Goal: Task Accomplishment & Management: Manage account settings

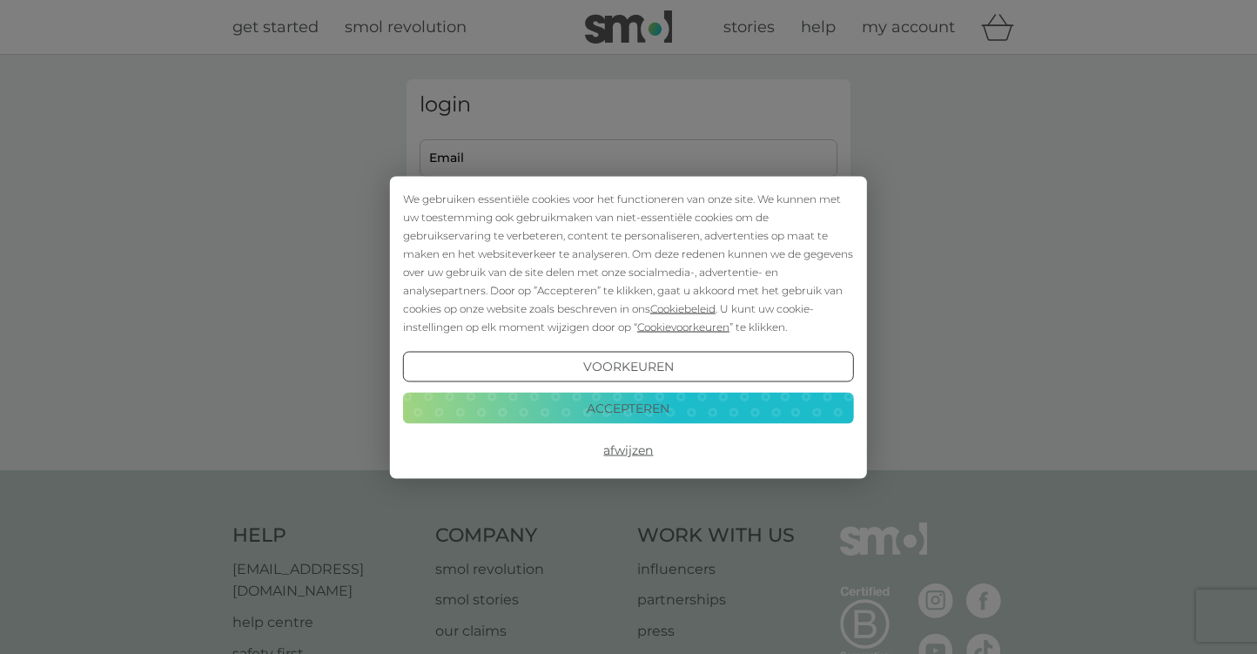
click at [627, 451] on button "Afwijzen" at bounding box center [628, 449] width 451 height 31
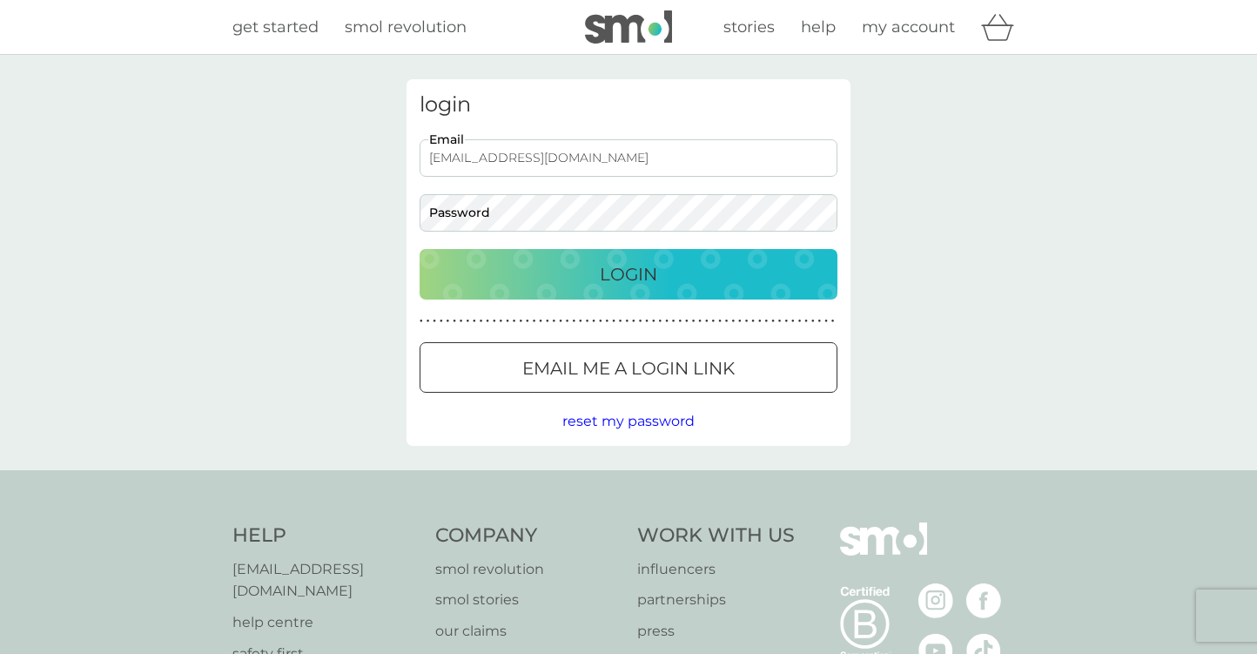
type input "anoukveltman98@gmail.com"
click at [628, 273] on button "Login" at bounding box center [628, 274] width 418 height 50
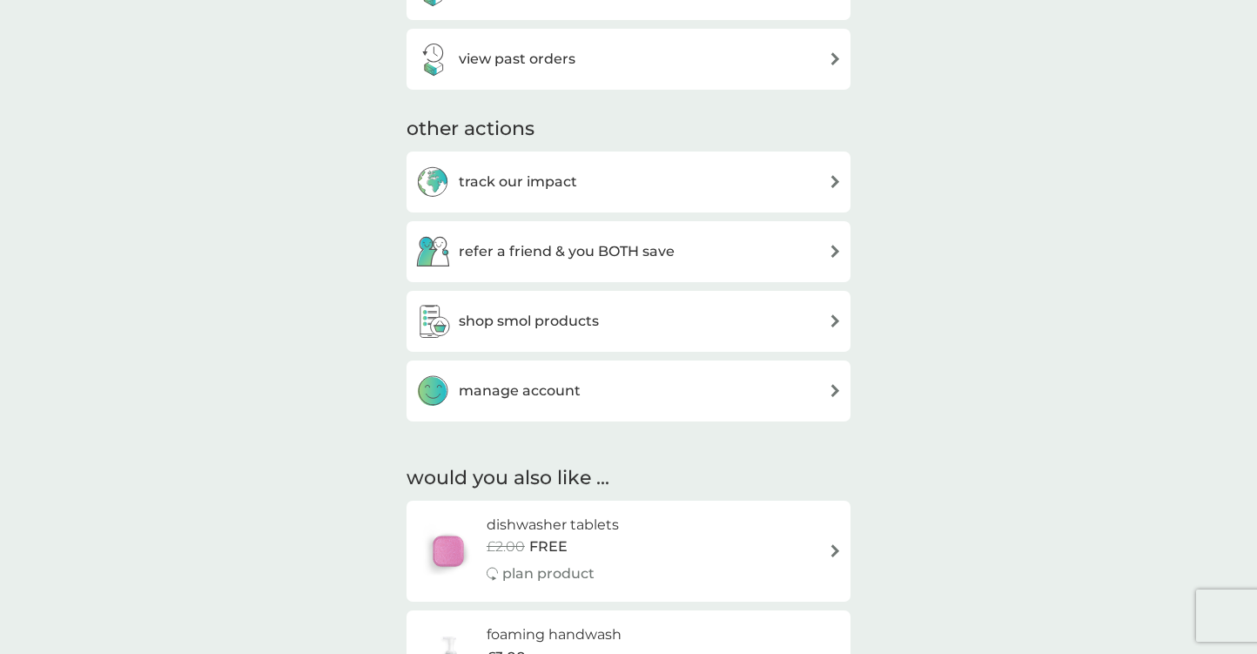
scroll to position [948, 0]
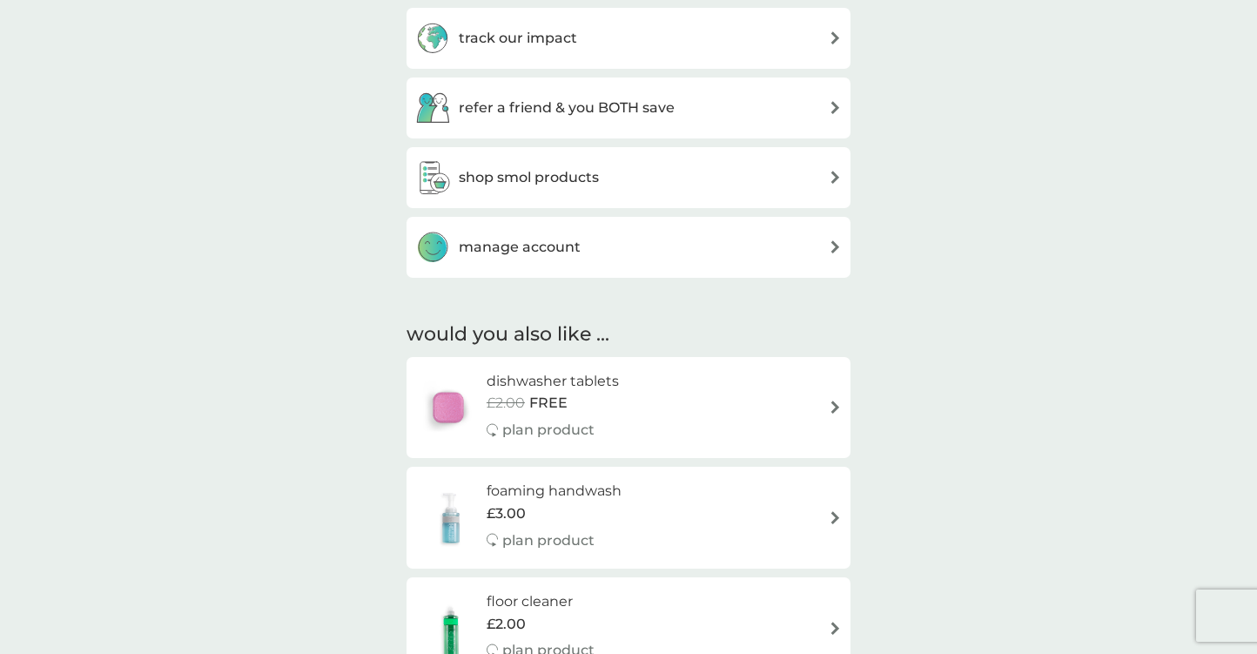
click at [560, 262] on div "manage account" at bounding box center [628, 247] width 444 height 61
click at [546, 251] on h3 "manage account" at bounding box center [520, 247] width 122 height 23
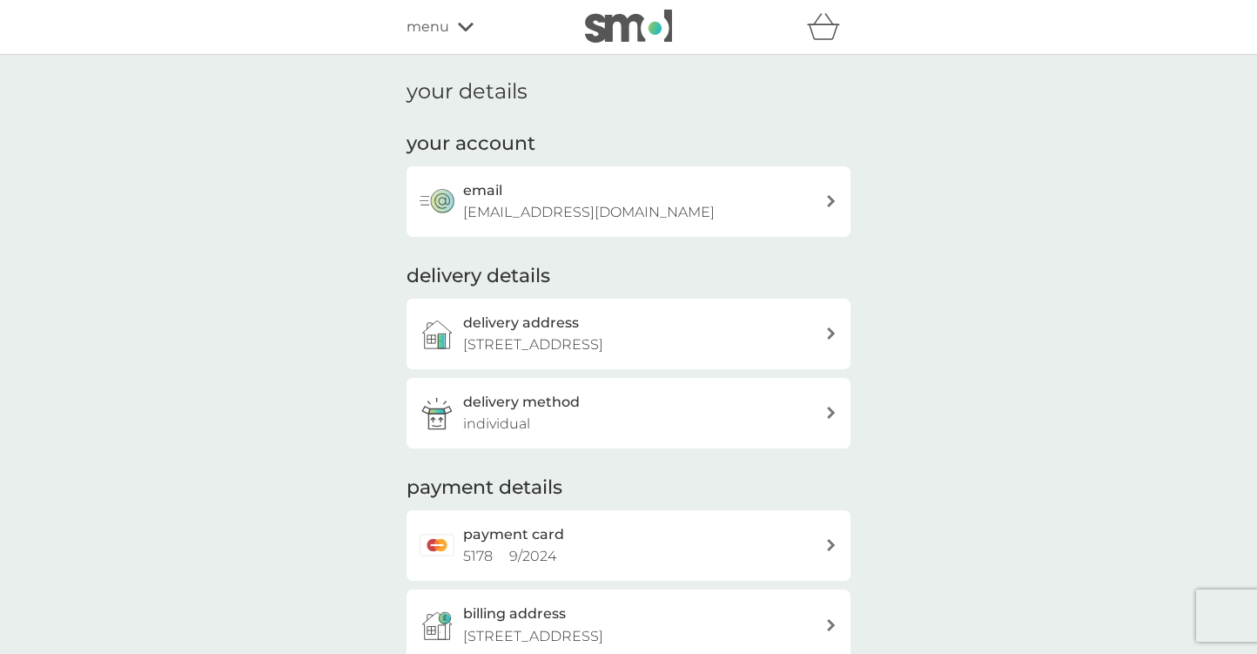
click at [540, 356] on p "Flat 17, Livermere Court, Queensbridge Road, london, E8 4LB" at bounding box center [533, 344] width 140 height 23
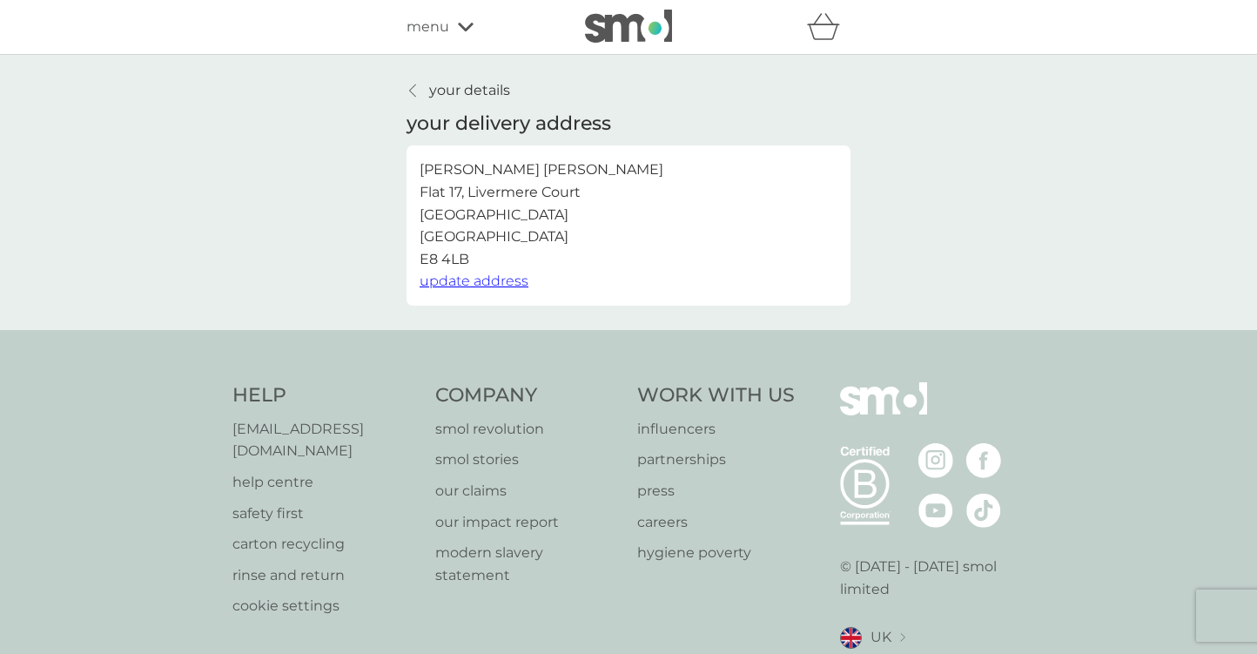
click at [479, 272] on span "update address" at bounding box center [473, 280] width 109 height 17
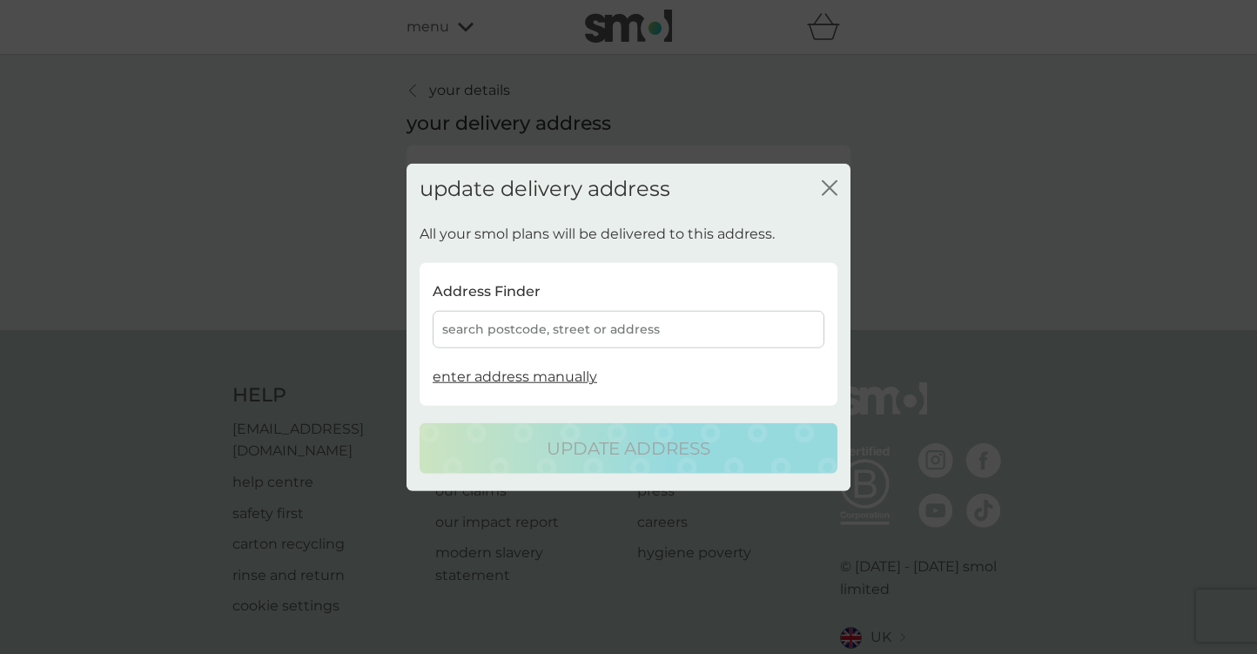
click at [511, 317] on div "search postcode, street or address" at bounding box center [629, 329] width 392 height 37
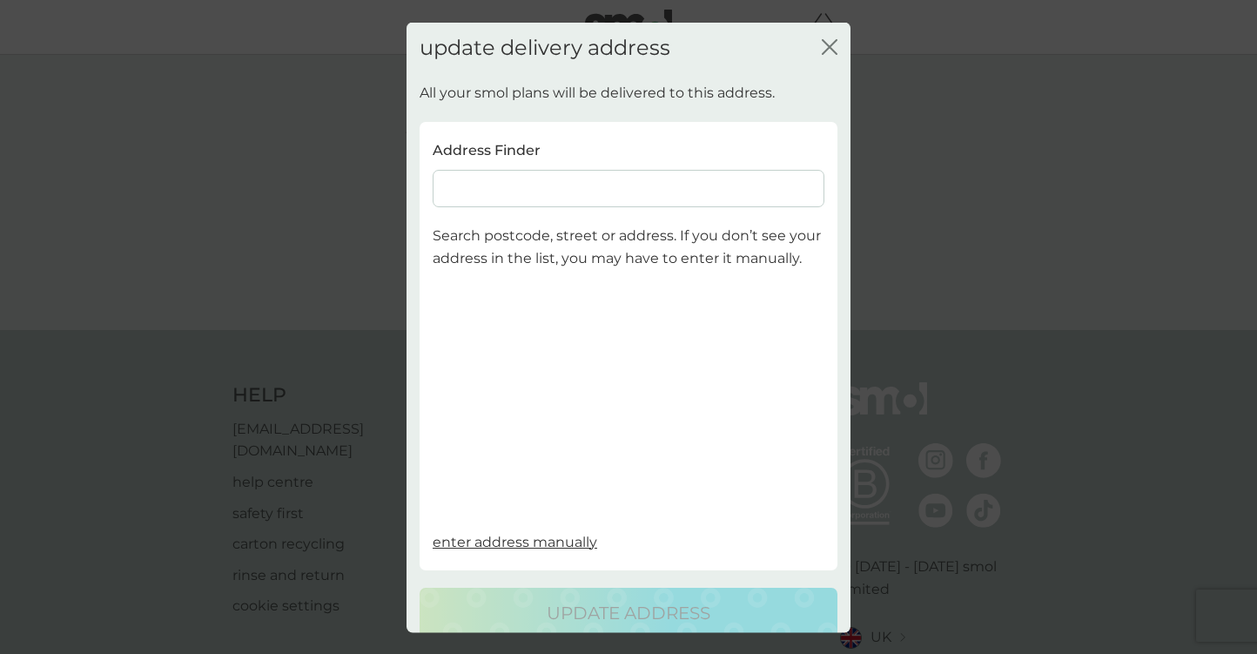
click at [483, 183] on input at bounding box center [629, 188] width 392 height 37
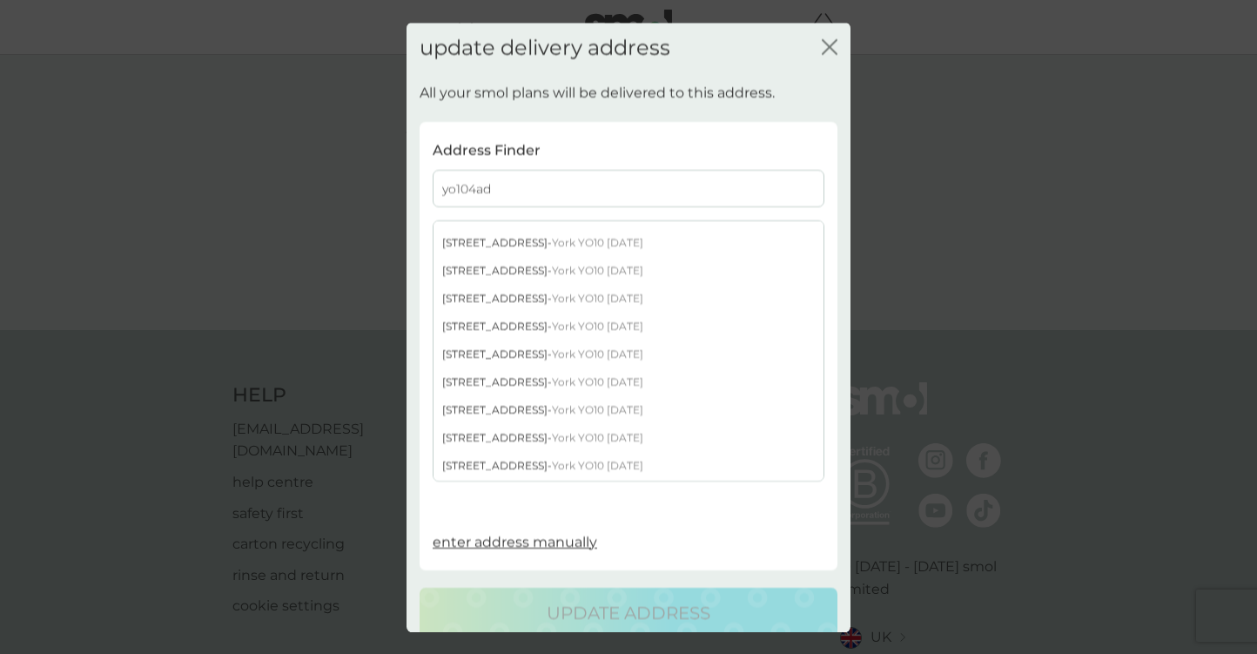
scroll to position [1105, 0]
type input "yo104ad"
click at [519, 317] on div "50 Fewster Way - York YO10 4AD" at bounding box center [628, 327] width 390 height 28
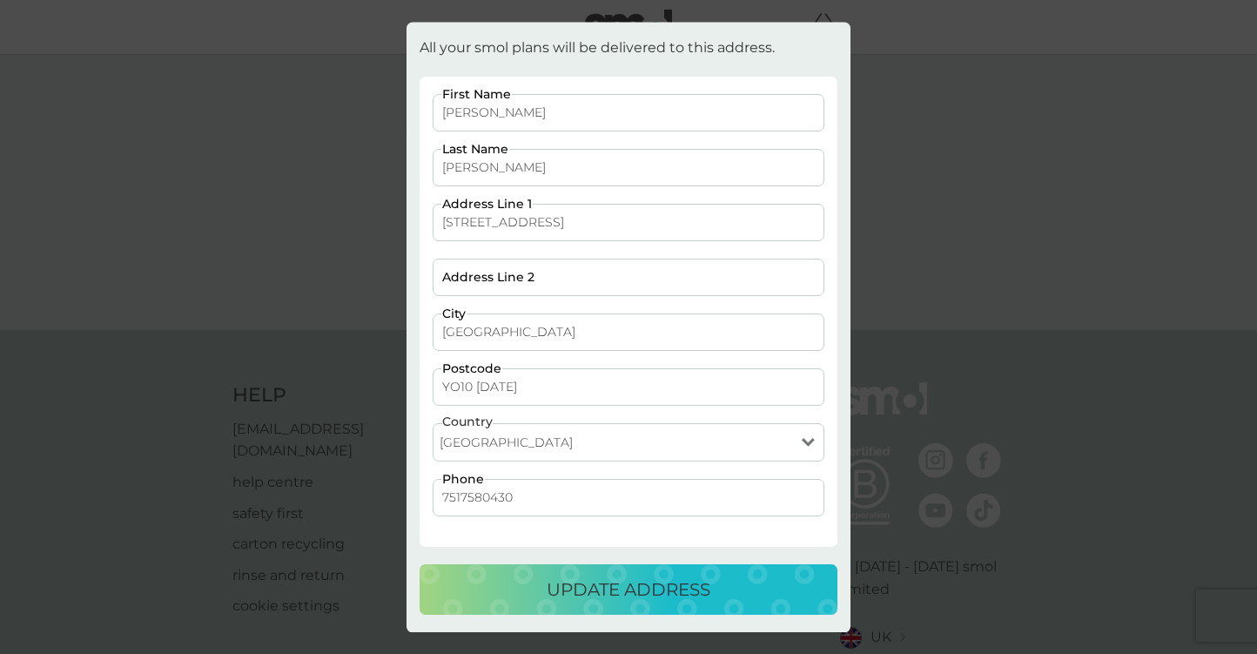
scroll to position [44, 0]
click at [560, 579] on p "update address" at bounding box center [629, 590] width 164 height 28
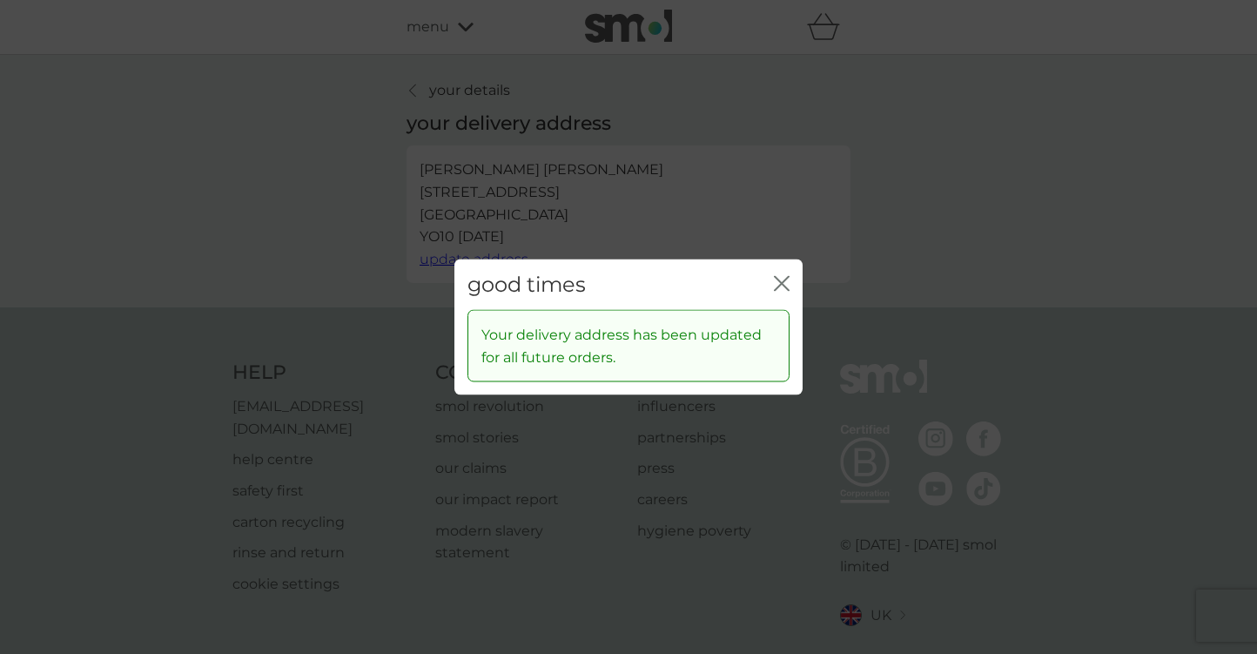
click at [783, 275] on div "close" at bounding box center [782, 284] width 16 height 25
click at [782, 282] on icon "close" at bounding box center [784, 283] width 7 height 14
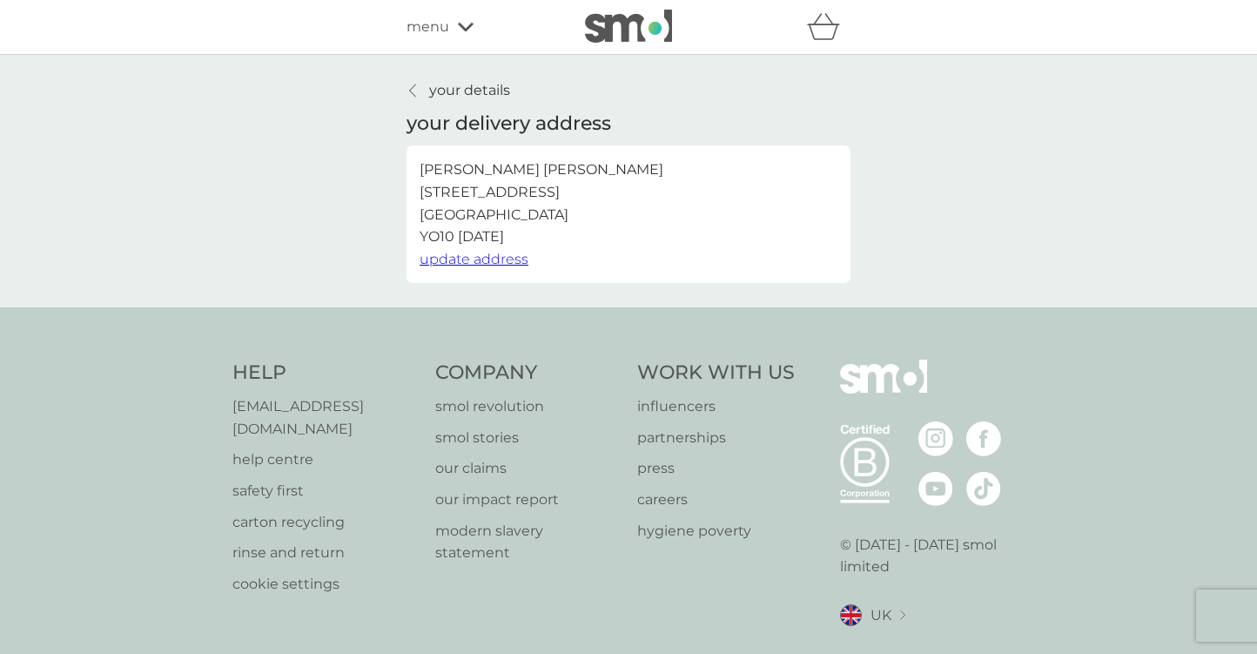
click at [466, 82] on p "your details" at bounding box center [469, 90] width 81 height 23
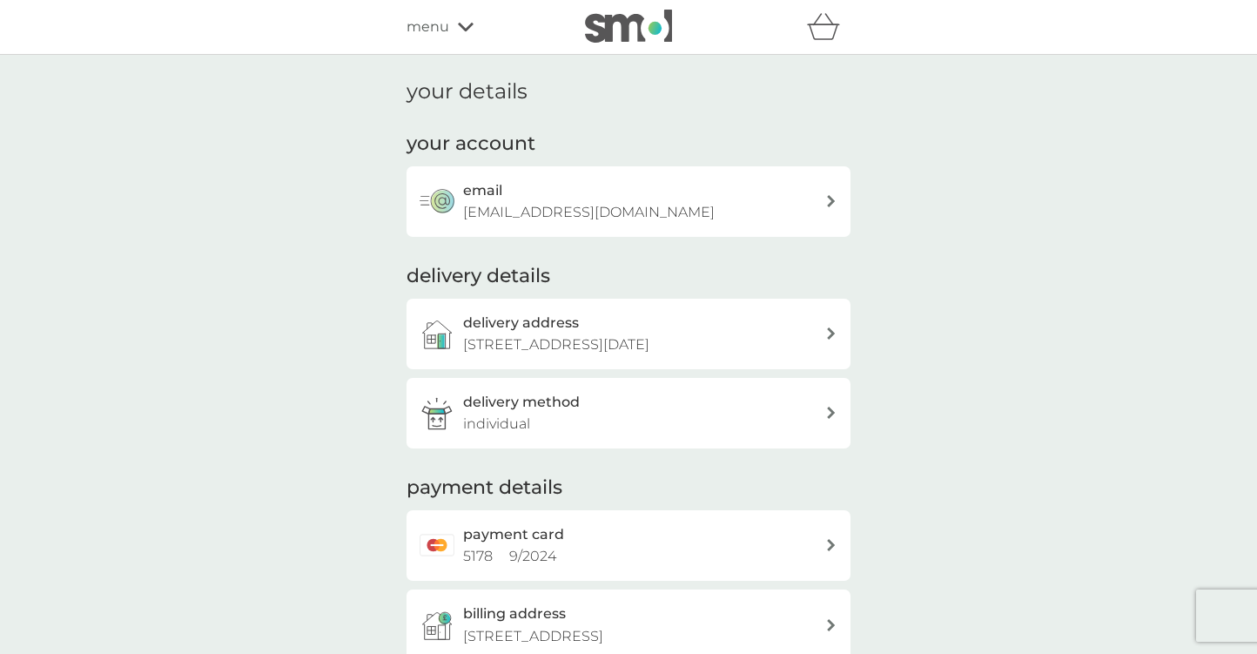
click at [460, 22] on icon at bounding box center [466, 27] width 16 height 10
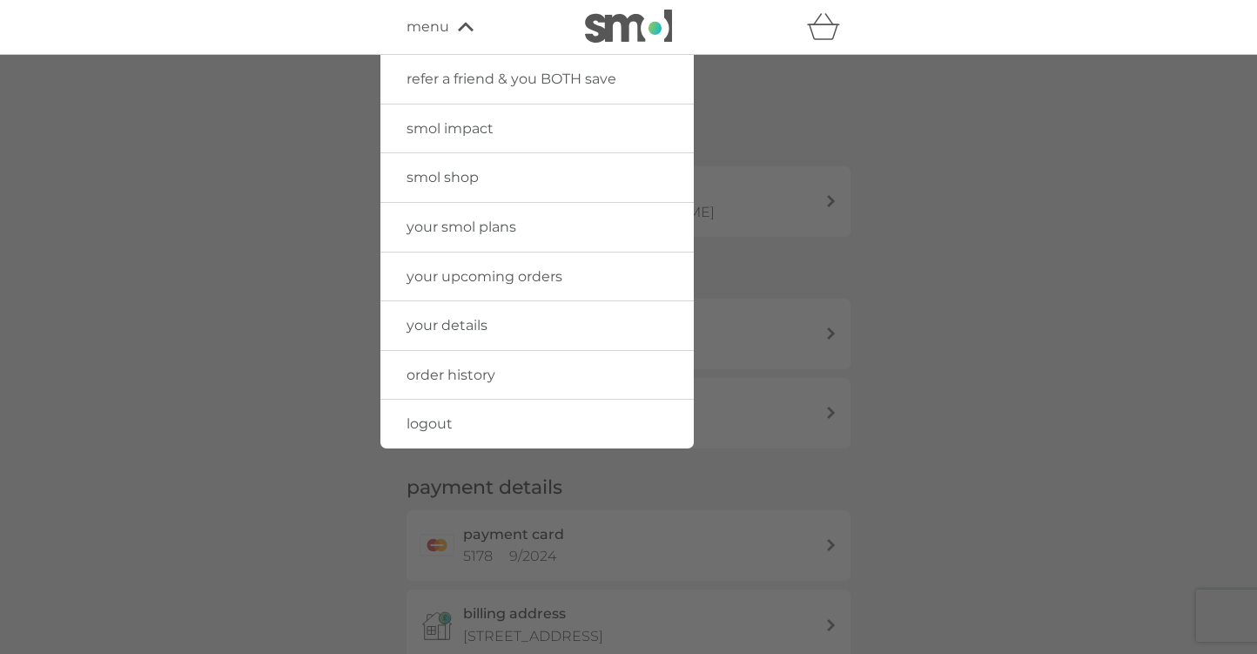
click at [497, 218] on span "your smol plans" at bounding box center [461, 226] width 110 height 17
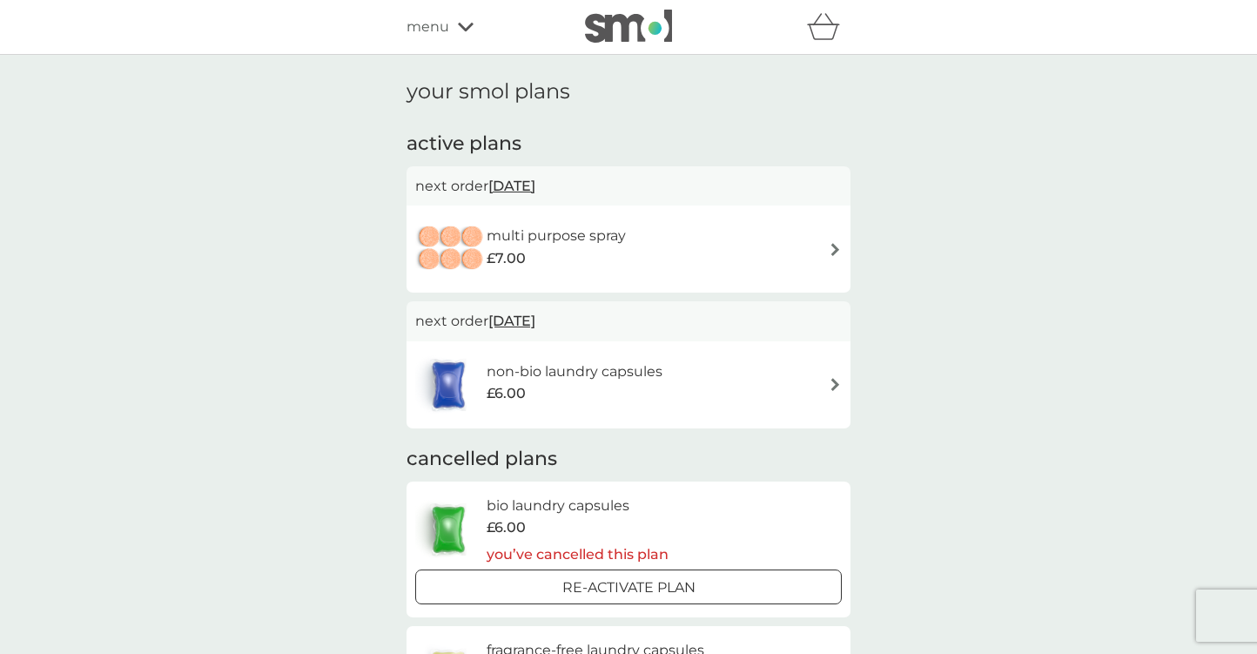
click at [546, 242] on h6 "multi purpose spray" at bounding box center [555, 236] width 139 height 23
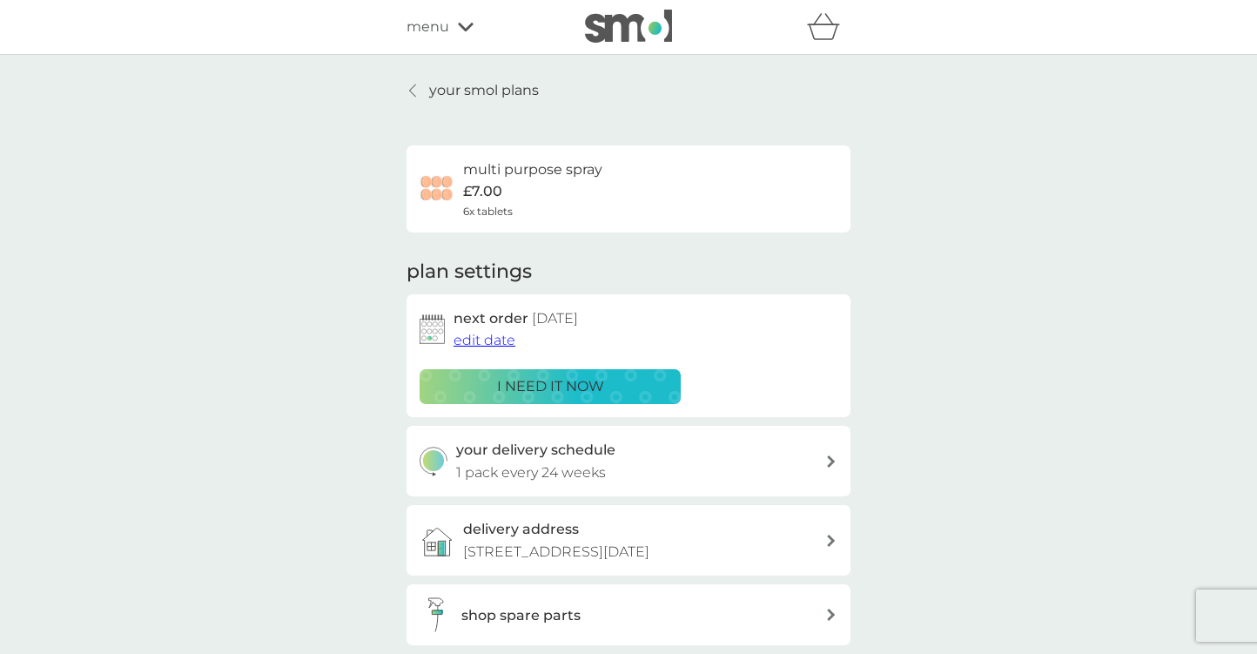
click at [419, 101] on div "your smol plans multi purpose spray £7.00 6x tablets plan settings next order 1…" at bounding box center [628, 416] width 444 height 675
click at [412, 93] on icon at bounding box center [413, 90] width 6 height 12
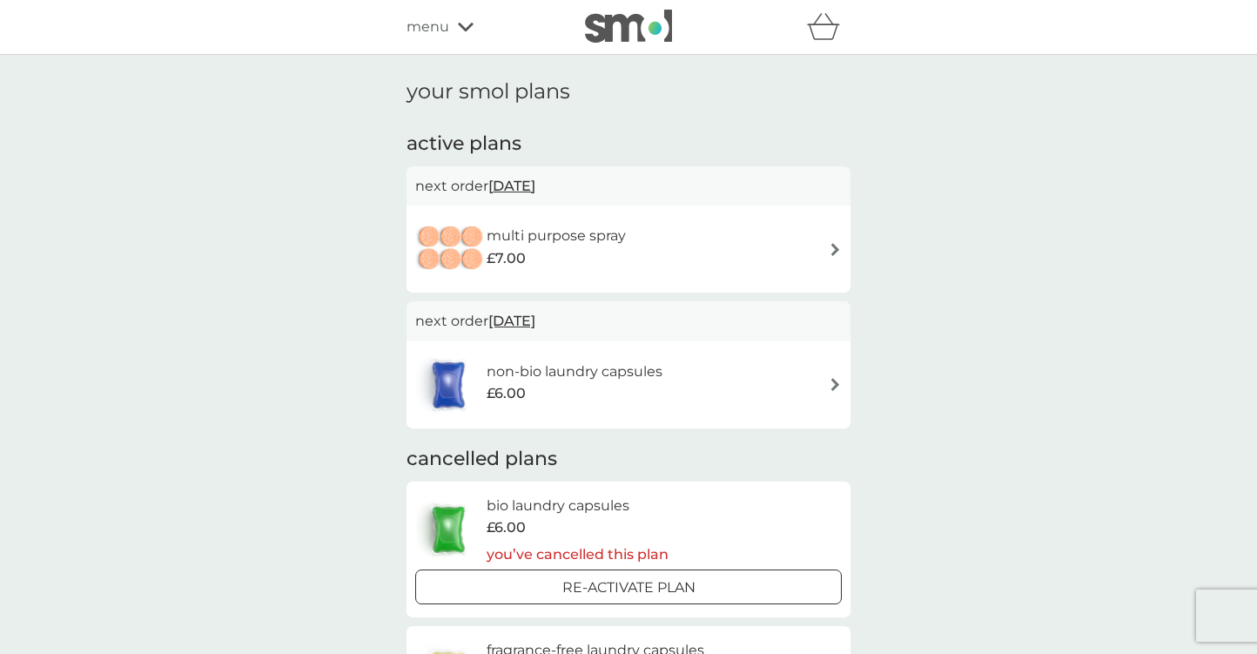
click at [526, 182] on span "18 Oct 2025" at bounding box center [511, 186] width 47 height 34
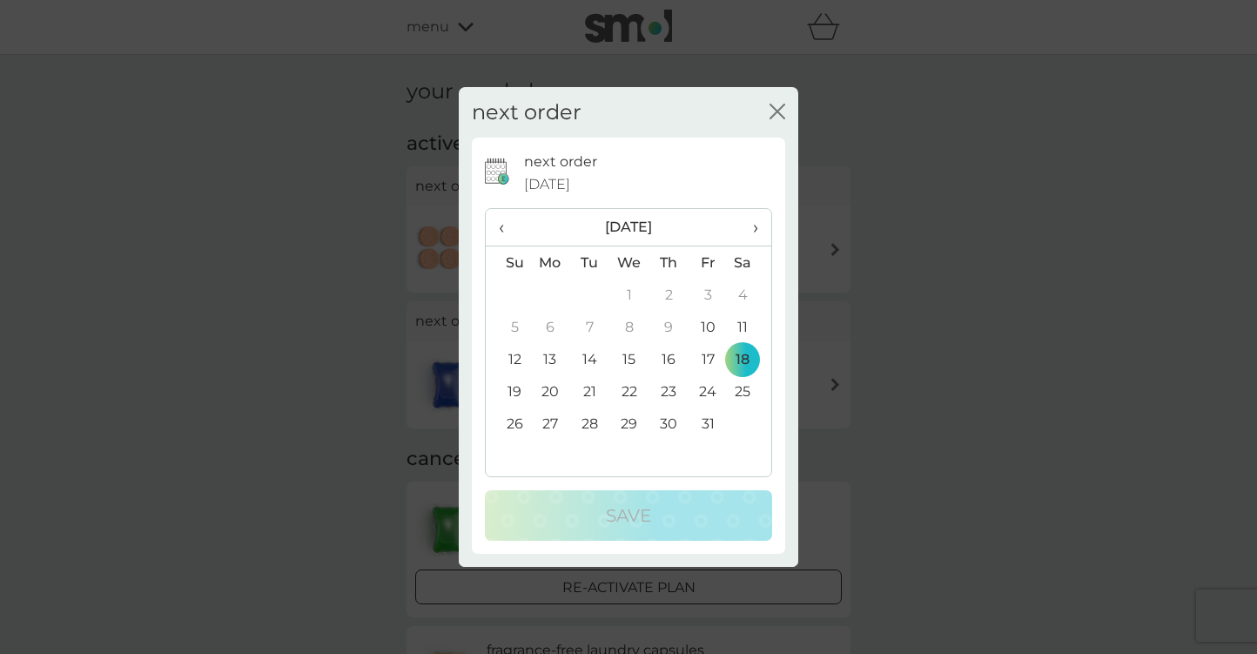
click at [759, 232] on th "›" at bounding box center [750, 227] width 44 height 37
click at [743, 356] on td "15" at bounding box center [750, 359] width 44 height 32
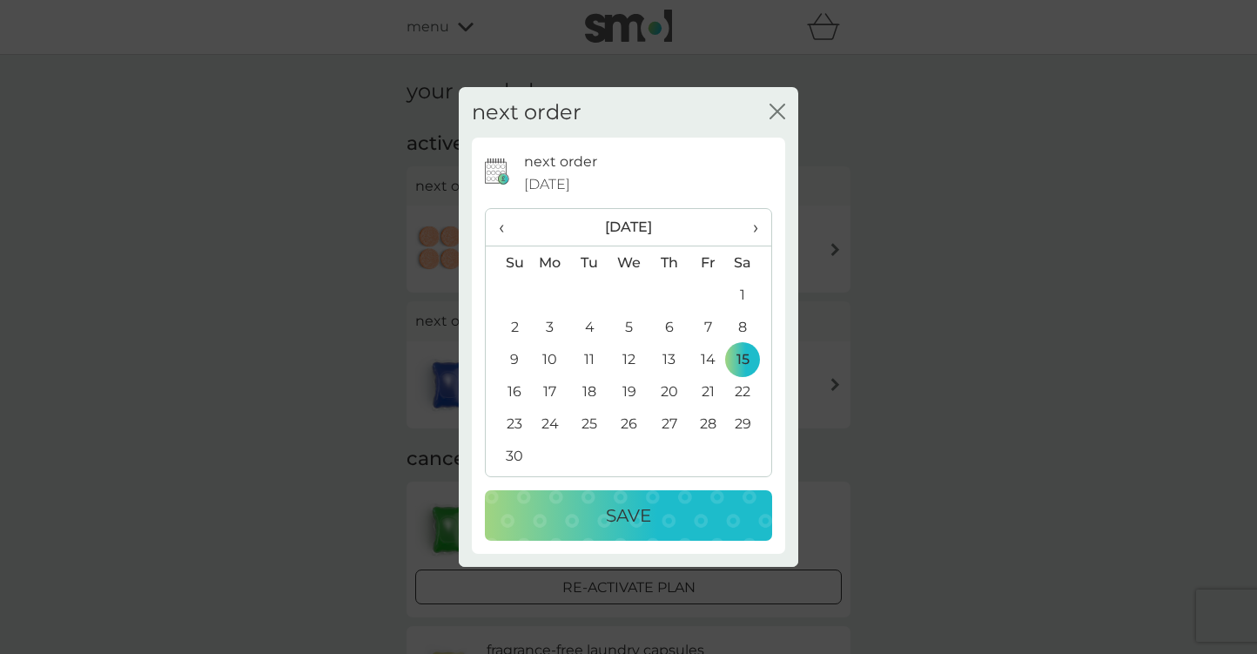
click at [701, 498] on button "Save" at bounding box center [628, 515] width 287 height 50
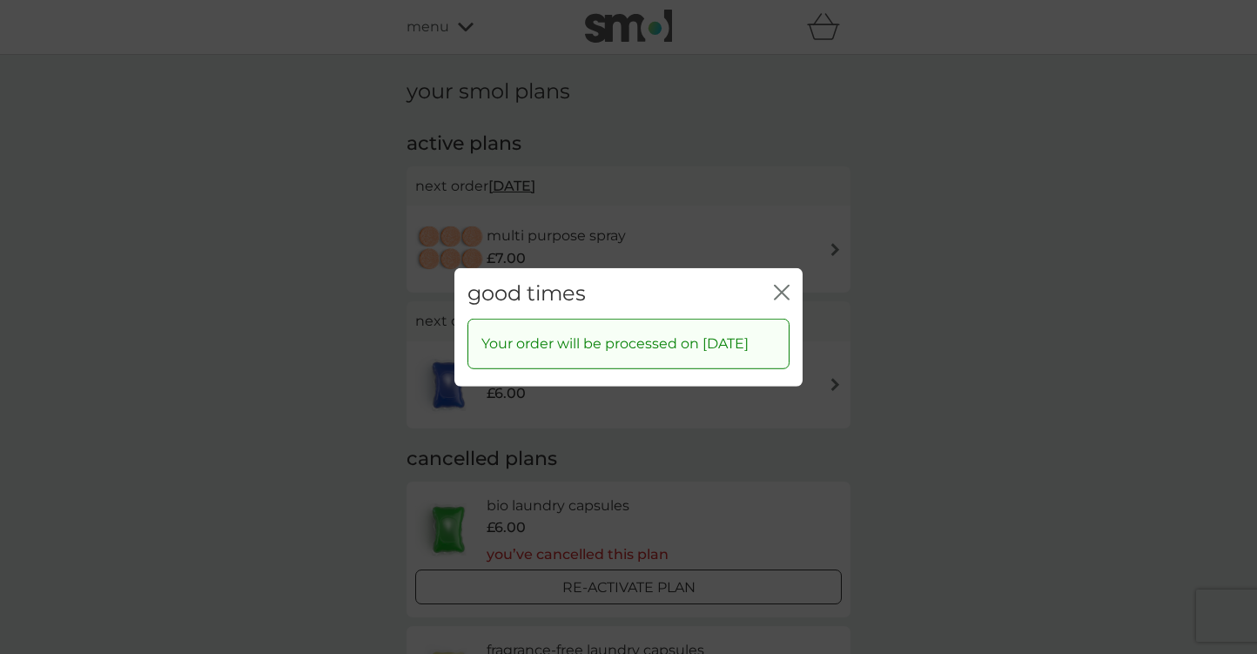
click at [780, 284] on icon "close" at bounding box center [782, 292] width 16 height 16
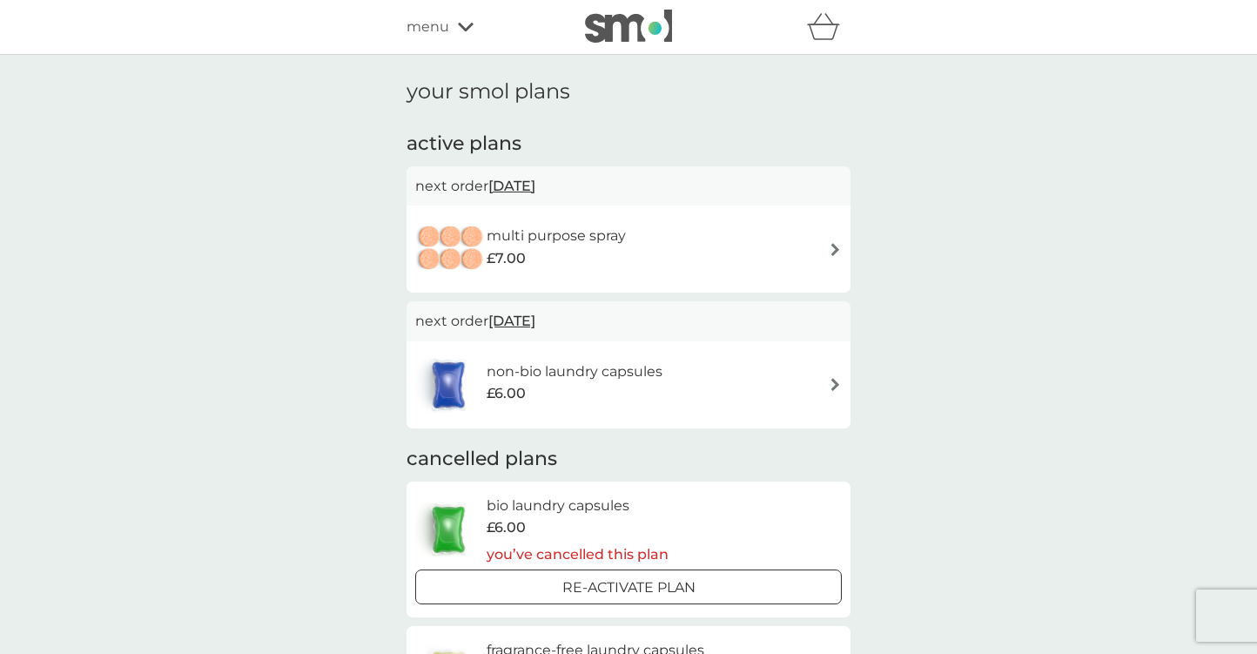
click at [463, 32] on div "menu" at bounding box center [480, 27] width 148 height 23
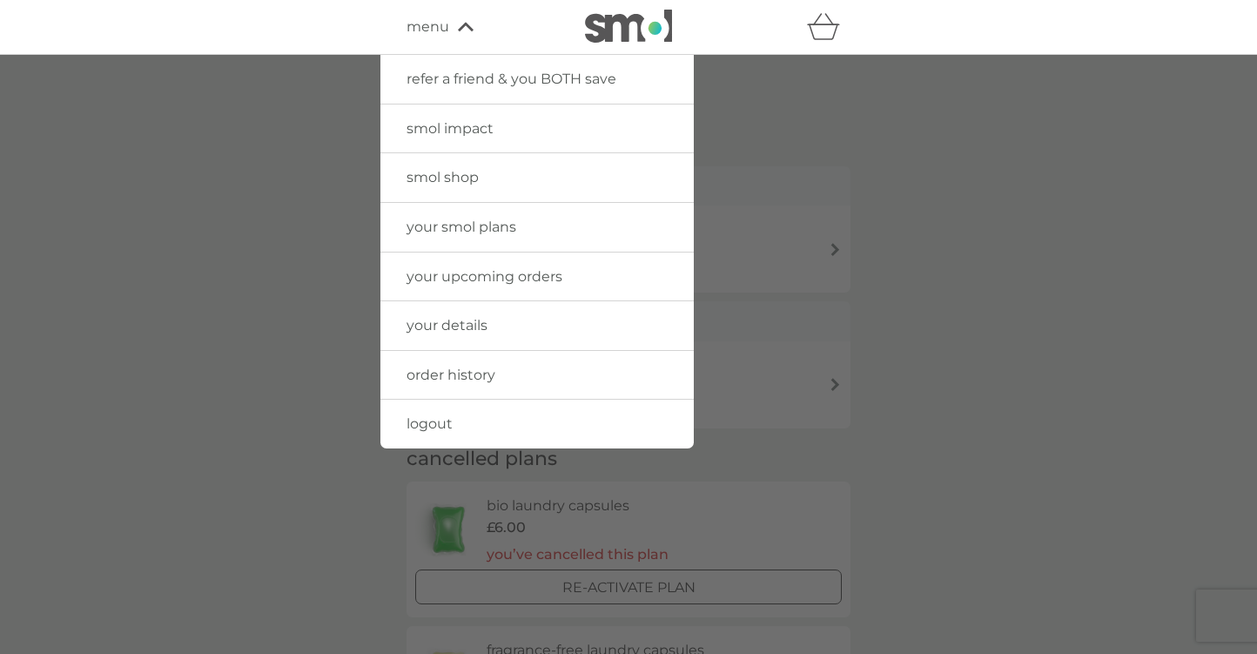
click at [458, 424] on link "logout" at bounding box center [536, 423] width 313 height 49
